Goal: Find contact information

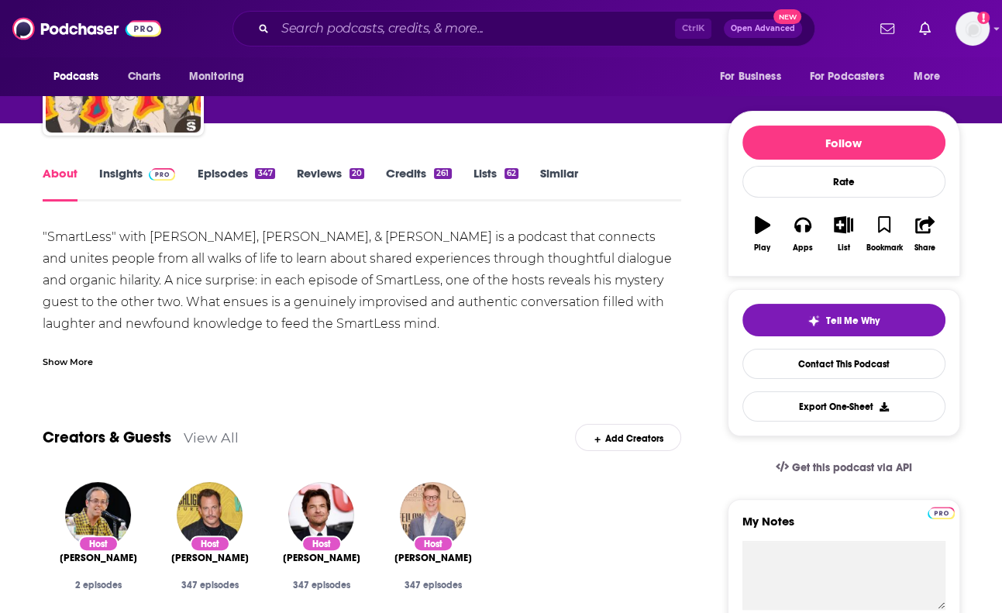
scroll to position [130, 0]
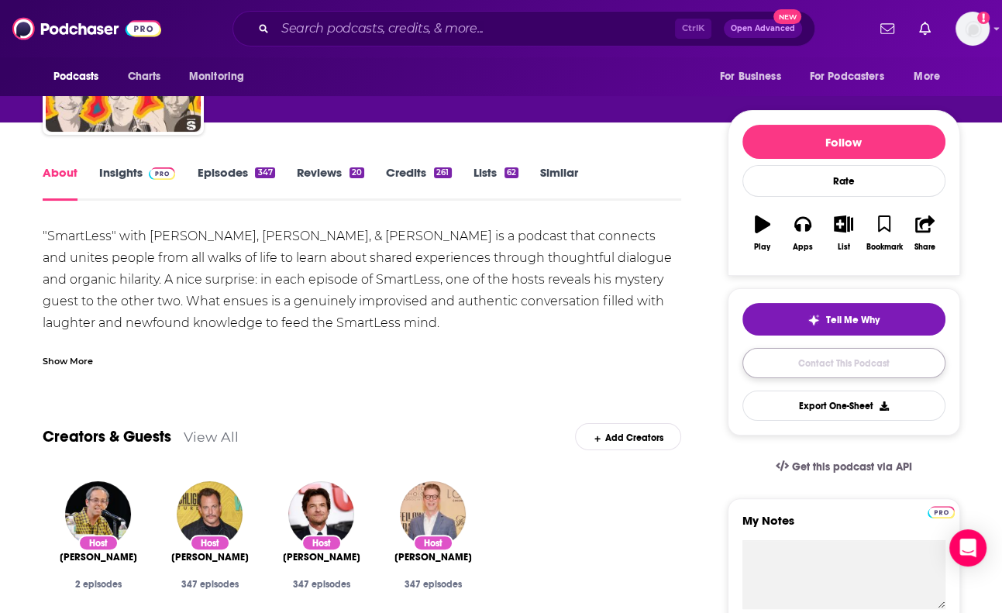
click at [797, 371] on link "Contact This Podcast" at bounding box center [844, 363] width 203 height 30
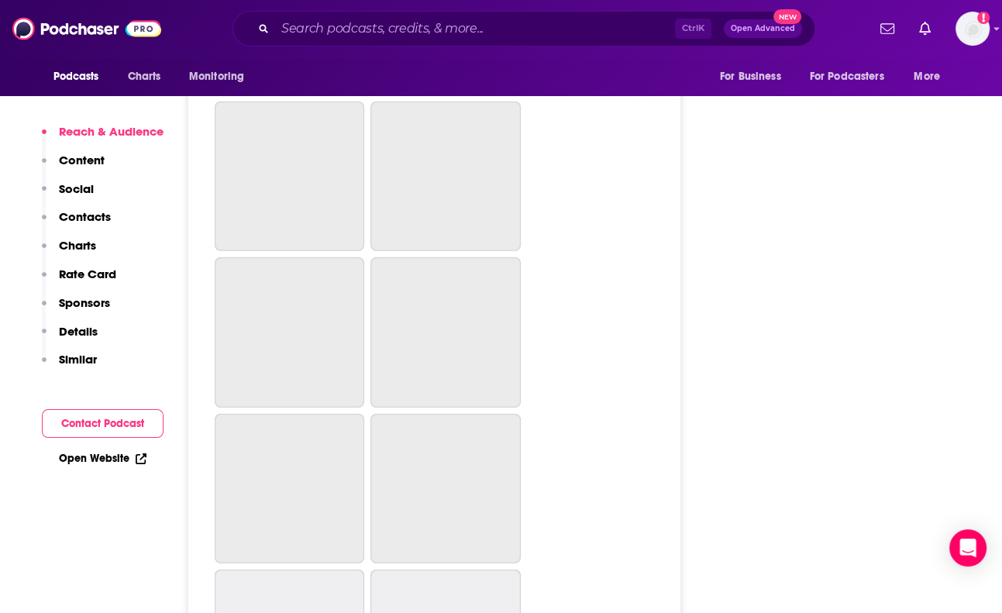
scroll to position [4870, 0]
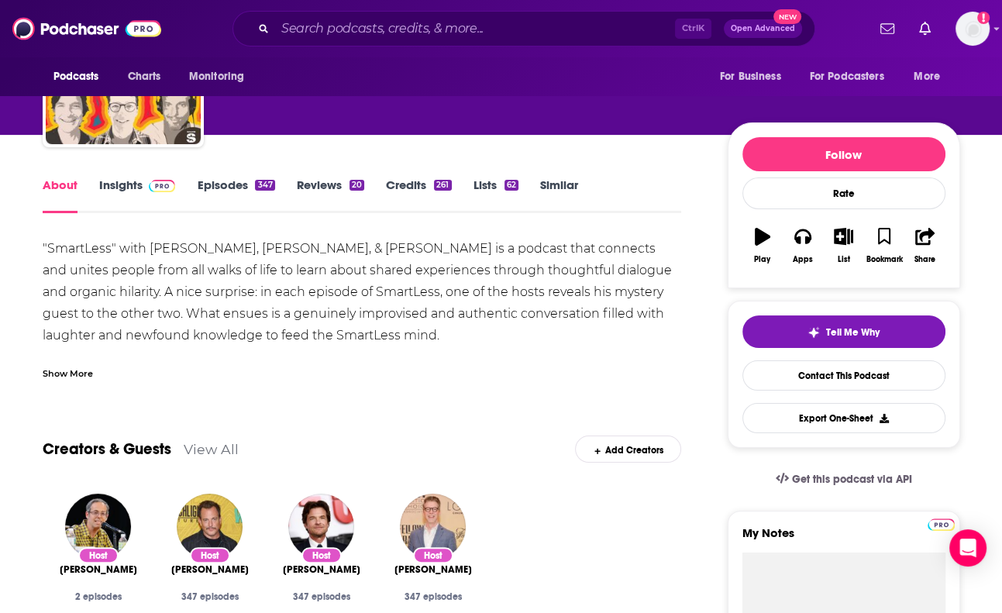
scroll to position [177, 0]
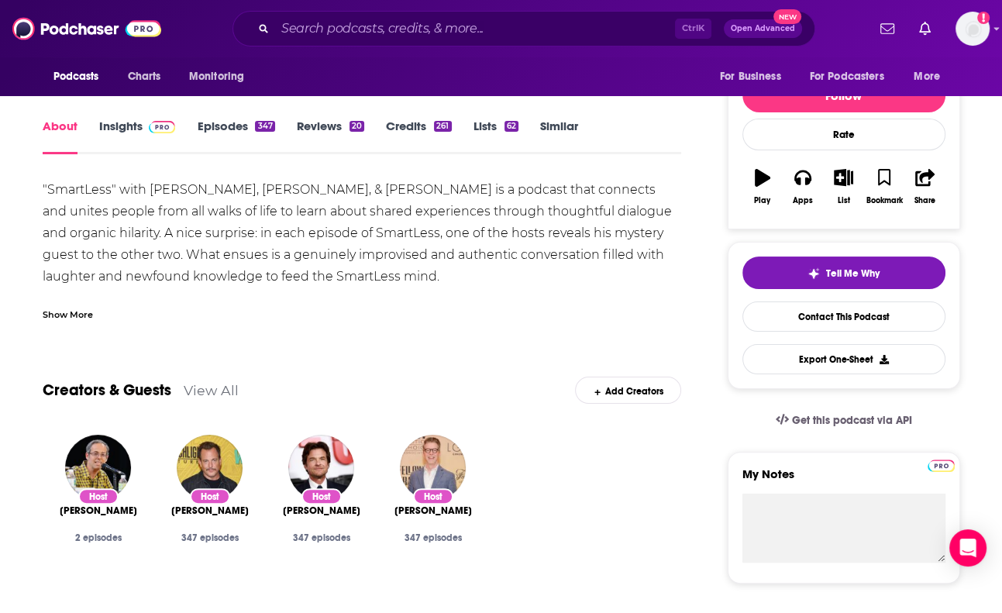
click at [223, 297] on div "Show More" at bounding box center [363, 308] width 640 height 26
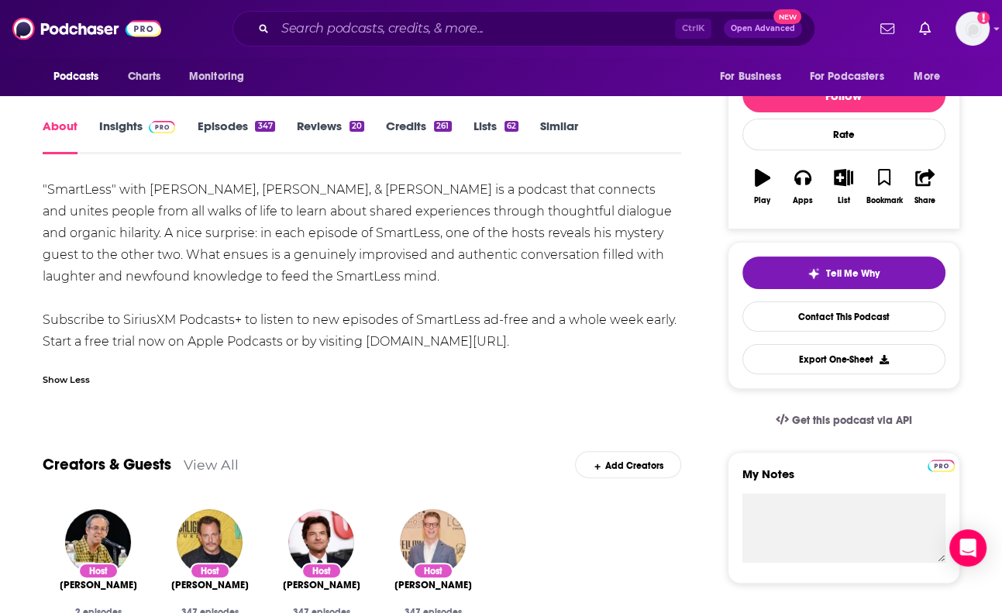
scroll to position [420, 0]
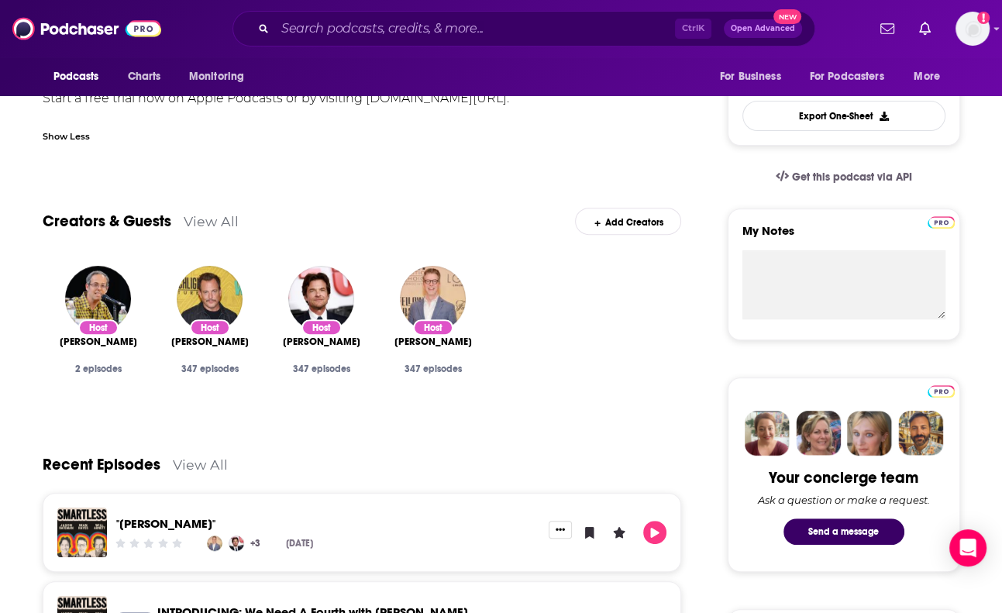
click at [205, 224] on link "View All" at bounding box center [211, 221] width 55 height 16
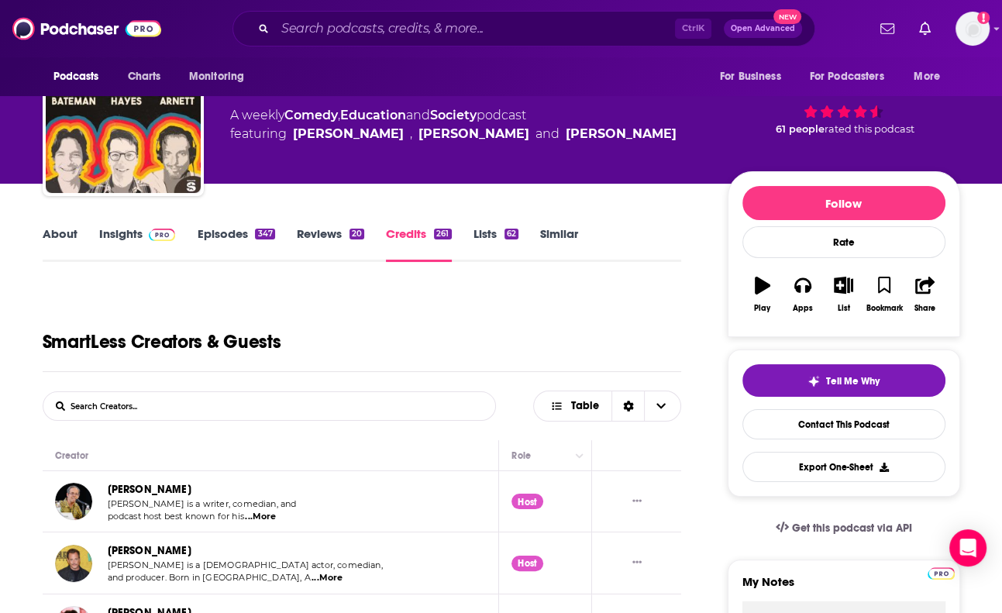
scroll to position [62, 0]
